Goal: Information Seeking & Learning: Learn about a topic

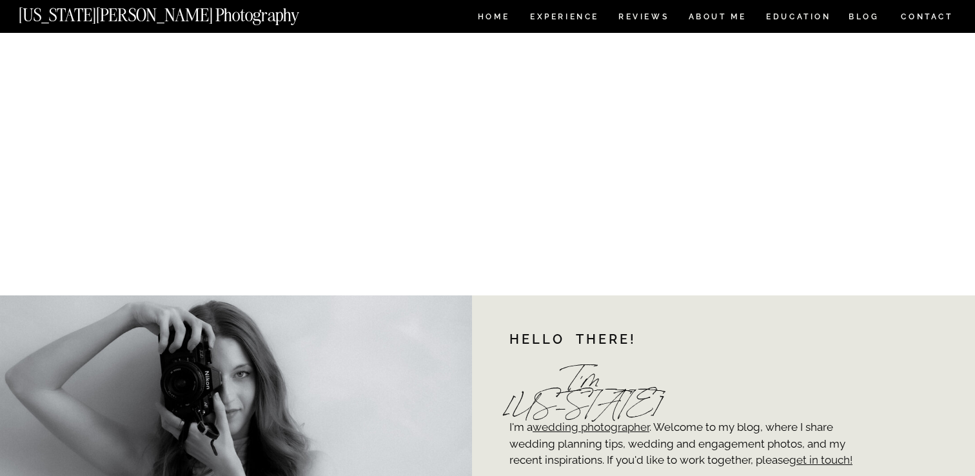
scroll to position [13651, 0]
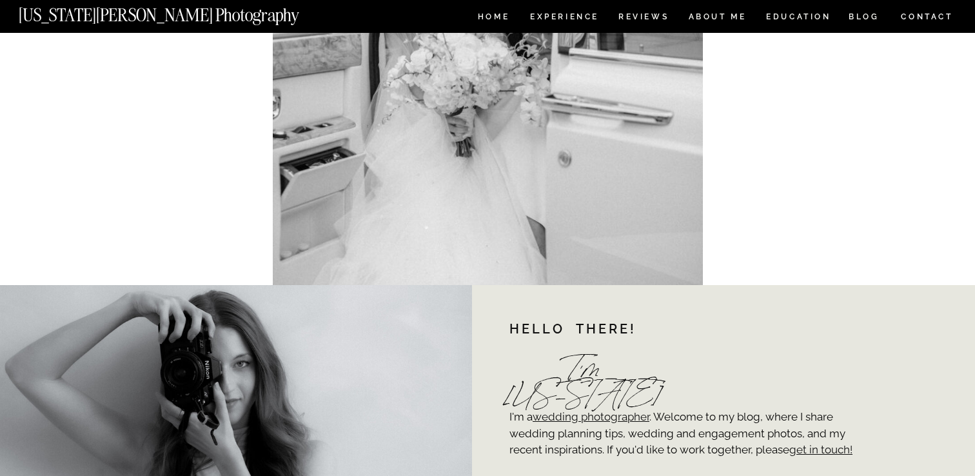
drag, startPoint x: 364, startPoint y: 104, endPoint x: 610, endPoint y: 112, distance: 247.0
copy div "Check out my posts Covering Other NYC Wedding Venues"
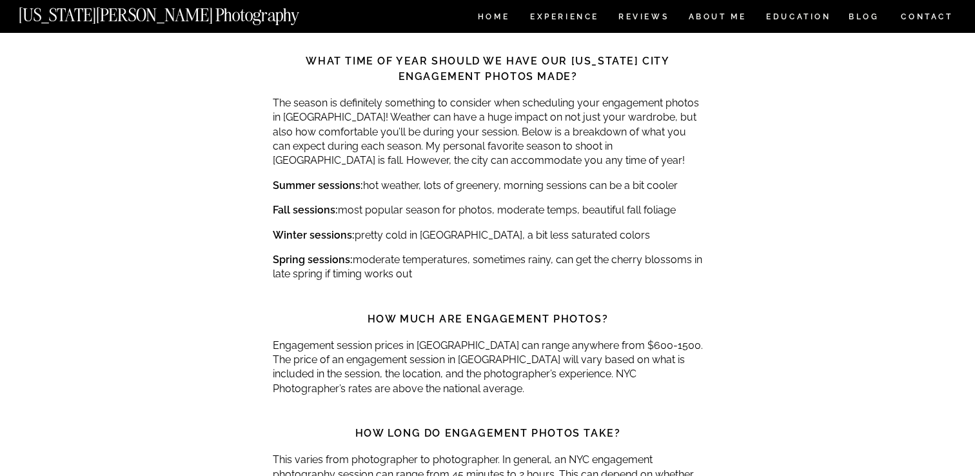
scroll to position [13812, 0]
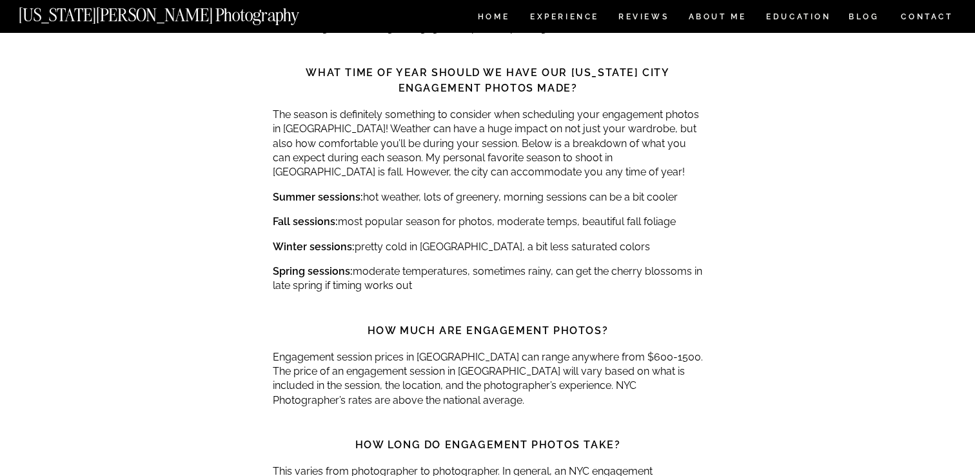
drag, startPoint x: 282, startPoint y: 353, endPoint x: 641, endPoint y: 366, distance: 359.9
copy h2 "Are you looking for a photographer to take your engagement photos? Get in touch…"
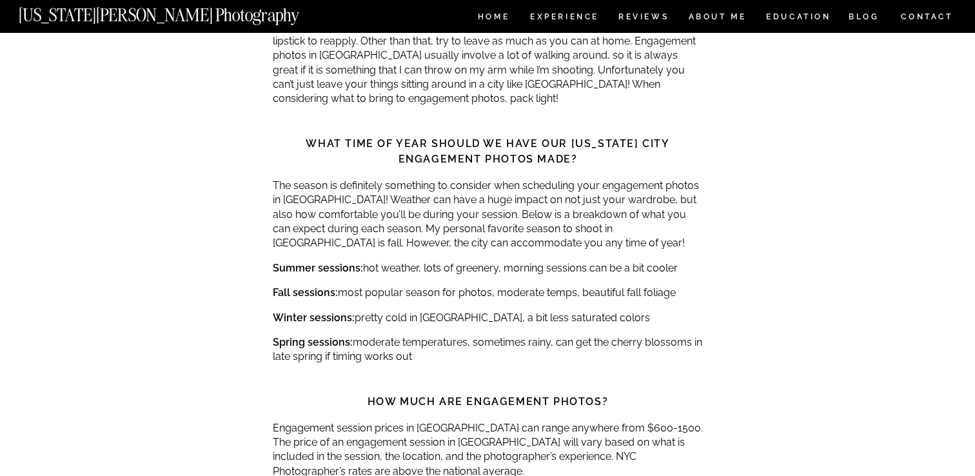
click at [452, 395] on strong "How much are engagement photos?" at bounding box center [487, 401] width 241 height 12
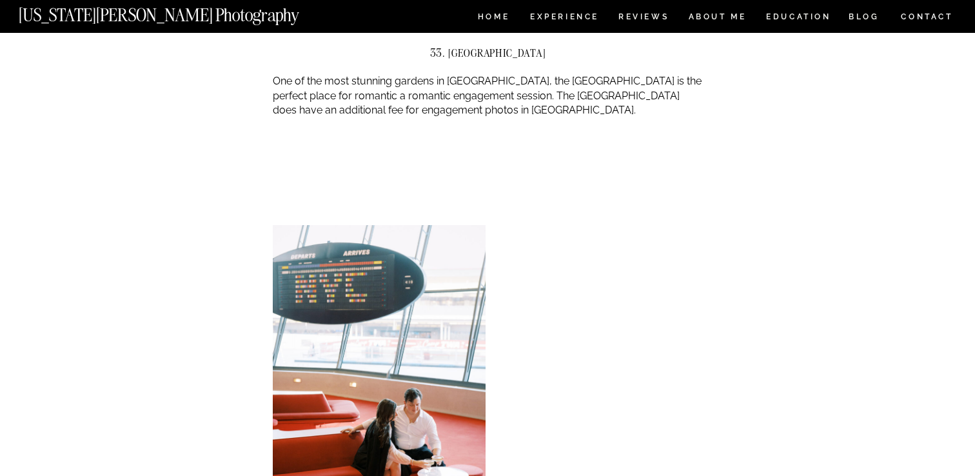
scroll to position [565, 0]
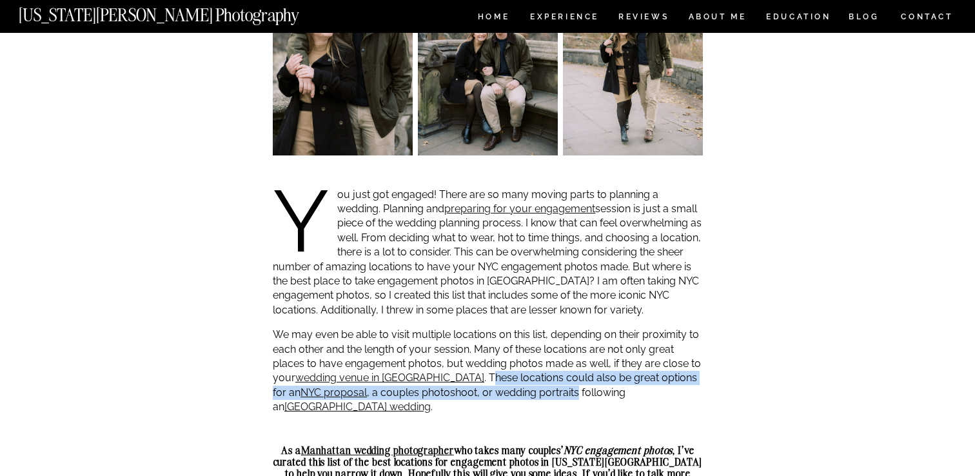
drag, startPoint x: 413, startPoint y: 380, endPoint x: 523, endPoint y: 397, distance: 111.6
click at [523, 397] on p "We may even be able to visit multiple locations on this list, depending on thei…" at bounding box center [488, 370] width 430 height 86
copy p "hese locations could also be great options for an NYC proposal , a couples phot…"
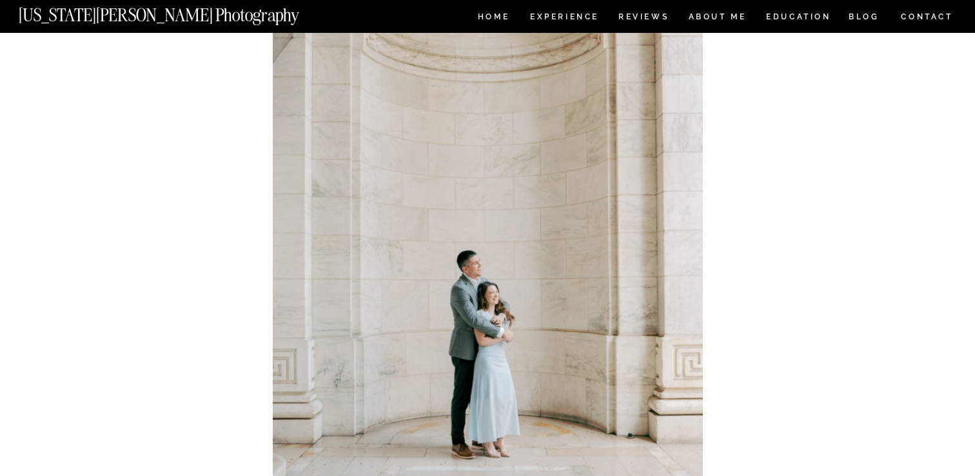
scroll to position [1189, 0]
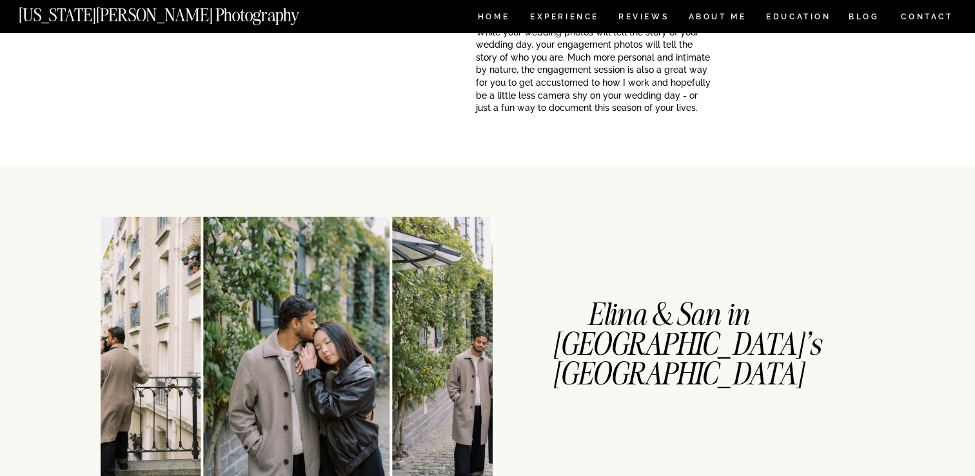
scroll to position [327, 0]
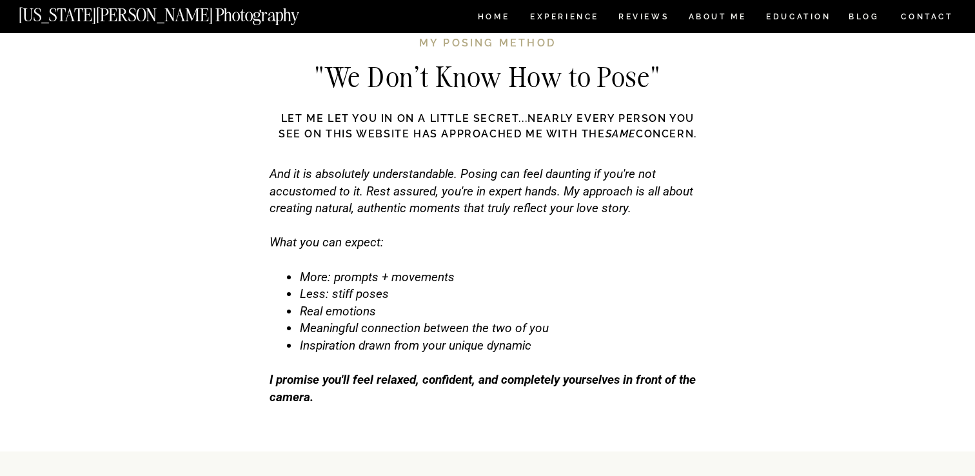
scroll to position [3975, 0]
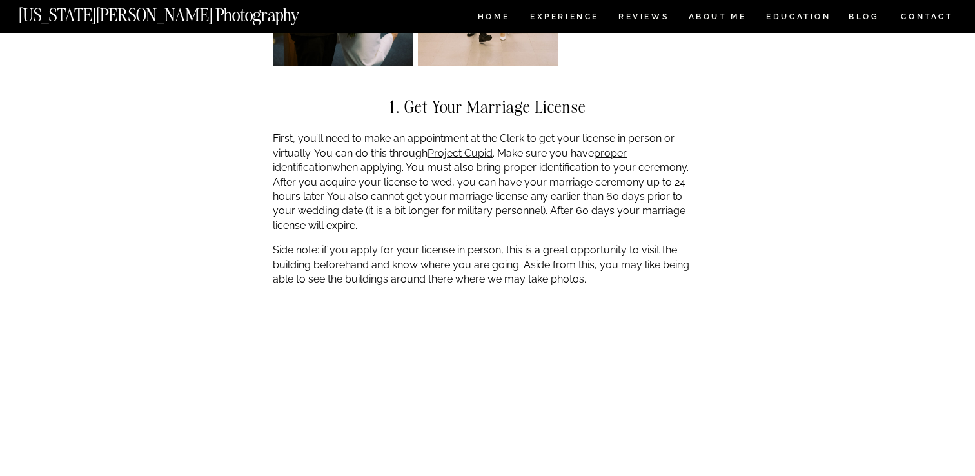
scroll to position [1504, 0]
